Goal: Information Seeking & Learning: Learn about a topic

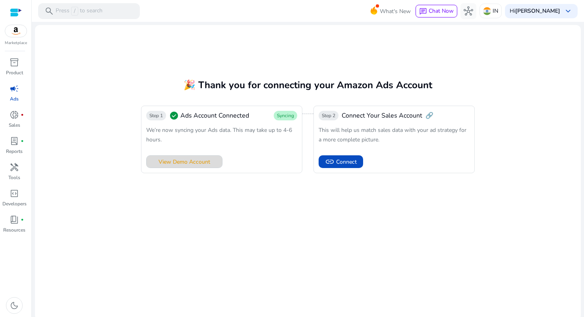
click at [199, 161] on span "View Demo Account" at bounding box center [184, 162] width 52 height 8
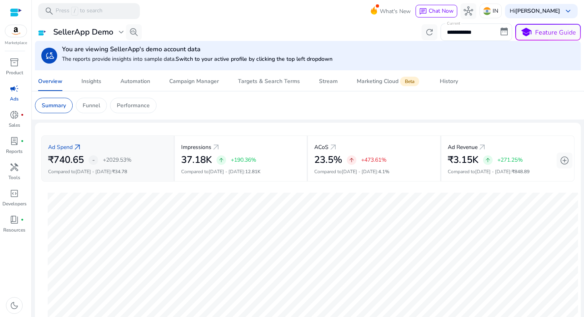
click at [65, 148] on p "Ad Spend" at bounding box center [60, 147] width 25 height 8
click at [99, 172] on span "[DATE] - [DATE]" at bounding box center [92, 171] width 35 height 6
click at [89, 84] on div "Insights" at bounding box center [91, 82] width 20 height 6
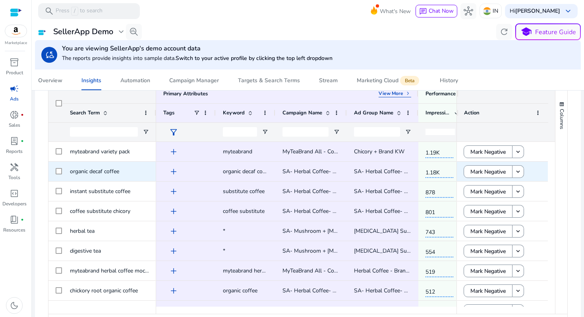
scroll to position [144, 0]
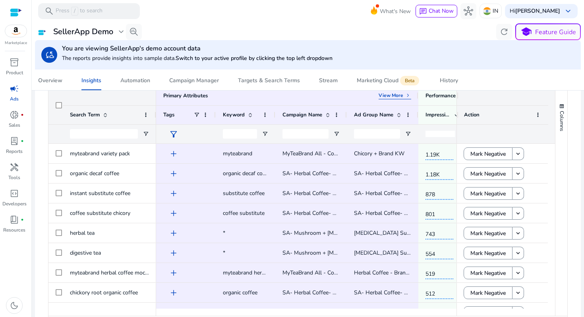
drag, startPoint x: 453, startPoint y: 93, endPoint x: 552, endPoint y: 91, distance: 98.9
click at [552, 91] on div "Primary Attributes View More keyboard_arrow_right Search Term View More" at bounding box center [307, 200] width 519 height 229
click at [137, 87] on span "Automation" at bounding box center [135, 80] width 30 height 19
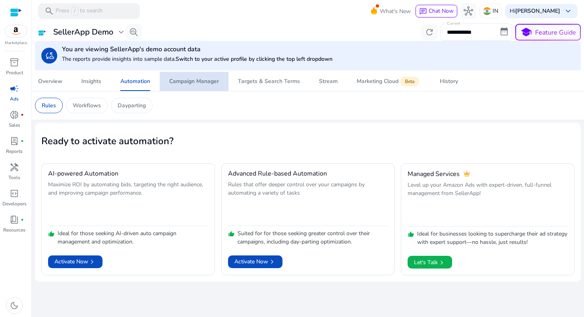
click at [177, 82] on div "Campaign Manager" at bounding box center [194, 82] width 50 height 6
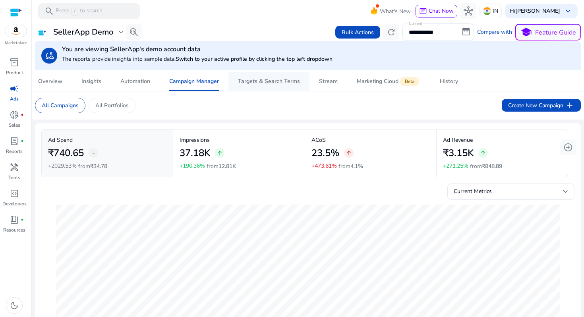
click at [248, 85] on span "Targets & Search Terms" at bounding box center [269, 81] width 62 height 19
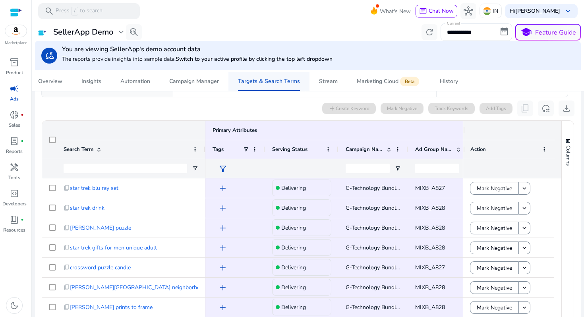
scroll to position [61, 0]
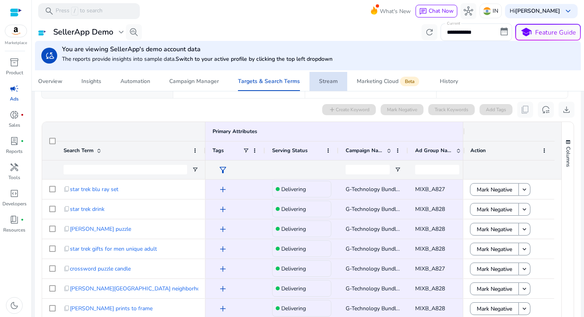
click at [334, 79] on div "Stream" at bounding box center [328, 82] width 19 height 6
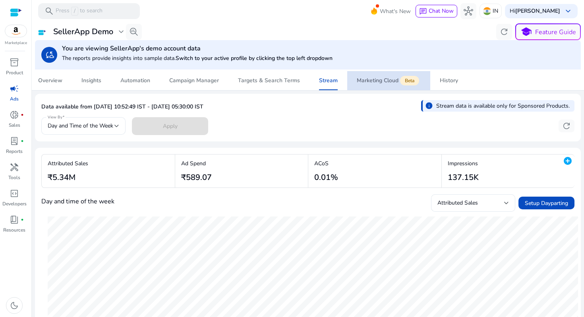
click at [372, 80] on div "Marketing Cloud Beta" at bounding box center [389, 80] width 64 height 6
